Goal: Task Accomplishment & Management: Use online tool/utility

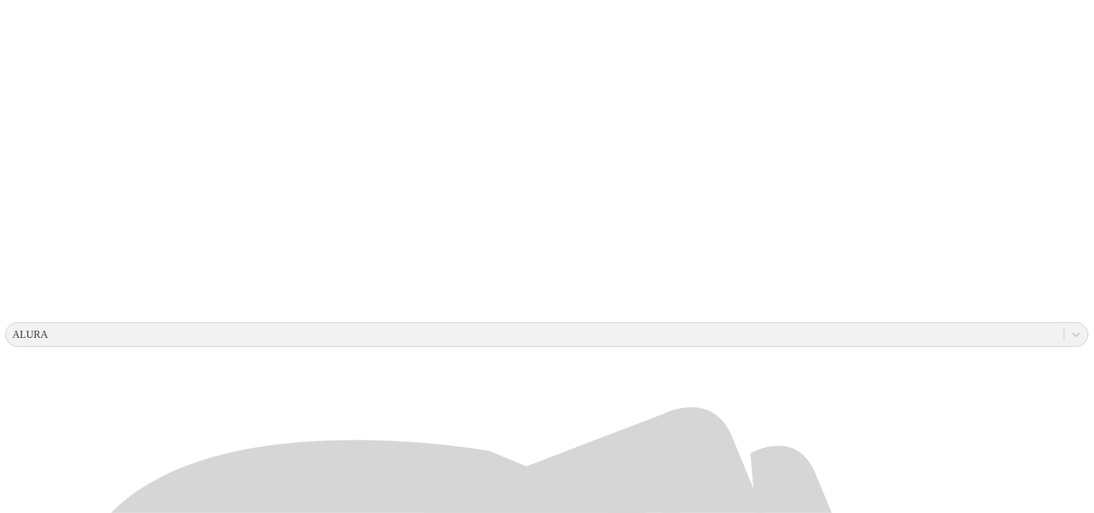
scroll to position [243, 0]
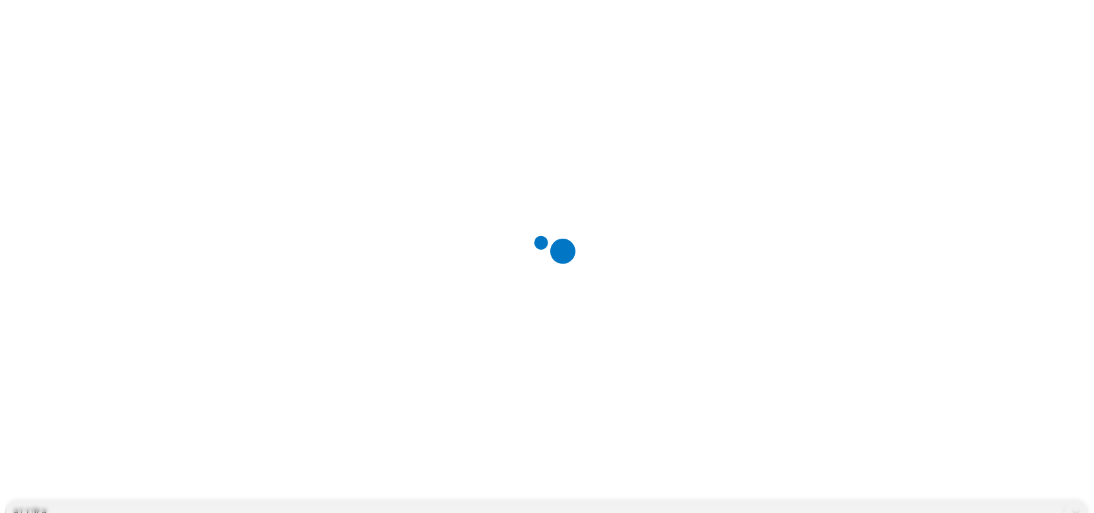
scroll to position [0, 0]
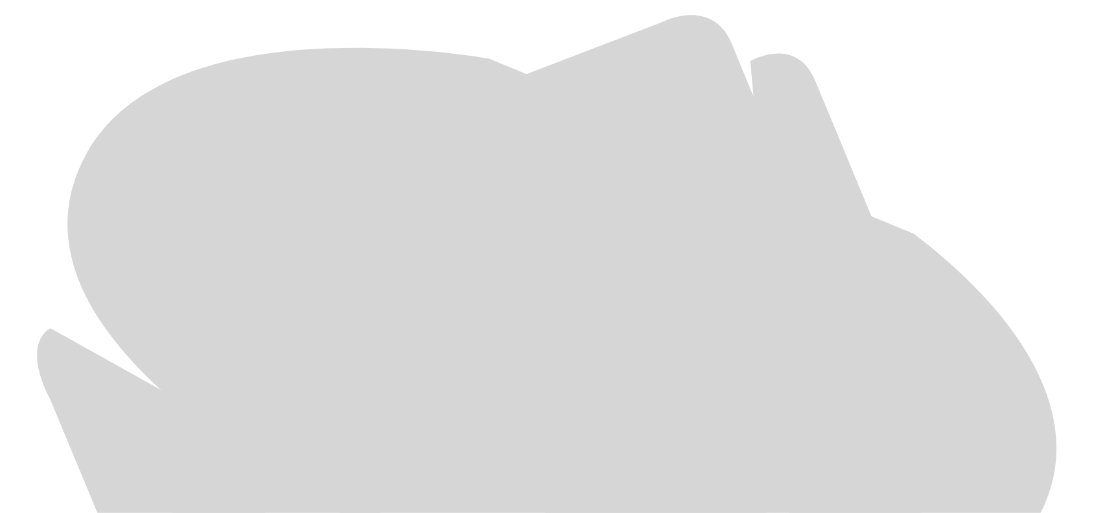
scroll to position [613, 0]
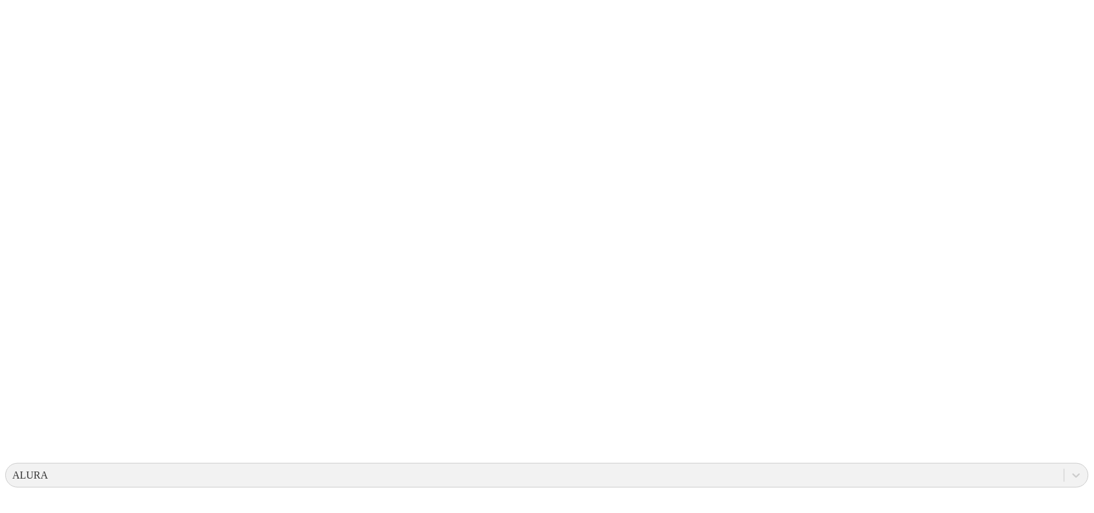
scroll to position [0, 0]
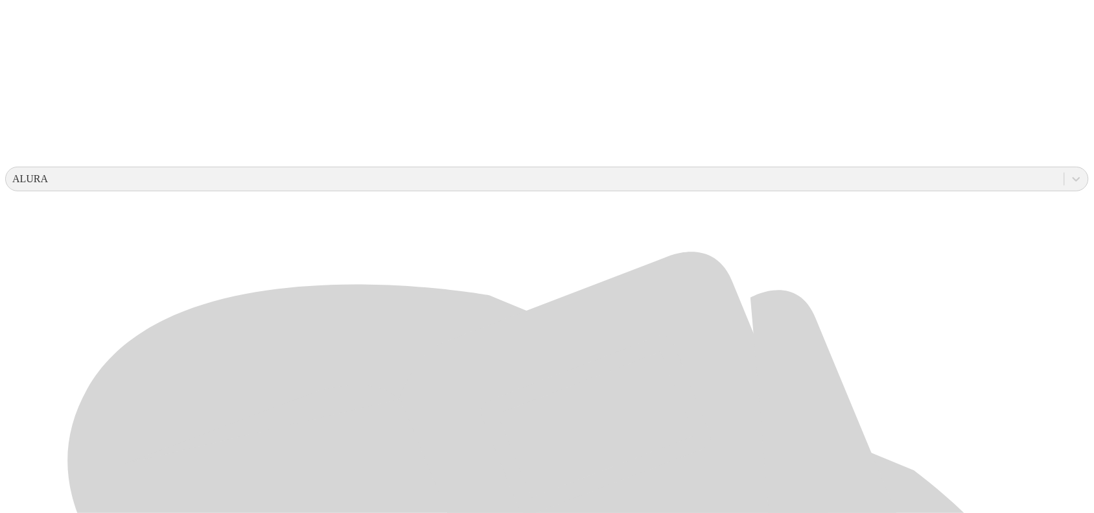
scroll to position [613, 0]
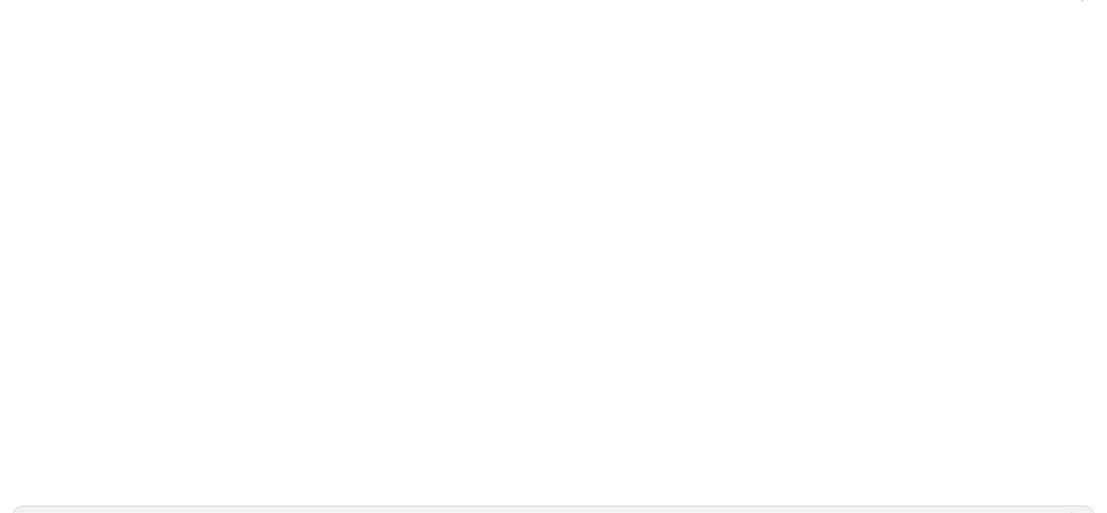
scroll to position [0, 0]
